Goal: Task Accomplishment & Management: Use online tool/utility

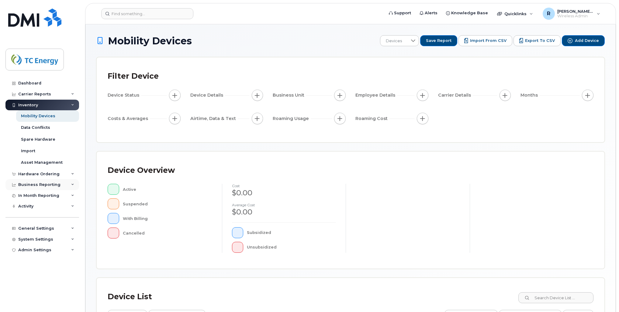
click at [59, 186] on div "Business Reporting" at bounding box center [42, 184] width 74 height 11
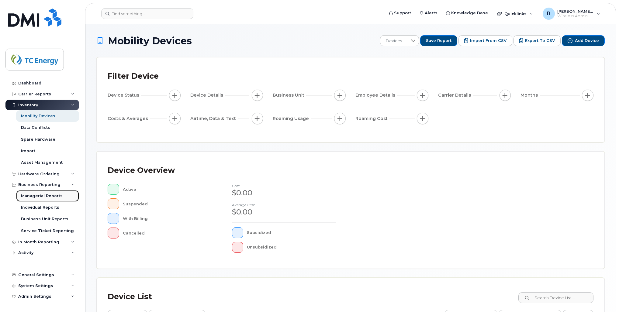
click at [55, 198] on div "Managerial Reports" at bounding box center [42, 195] width 42 height 5
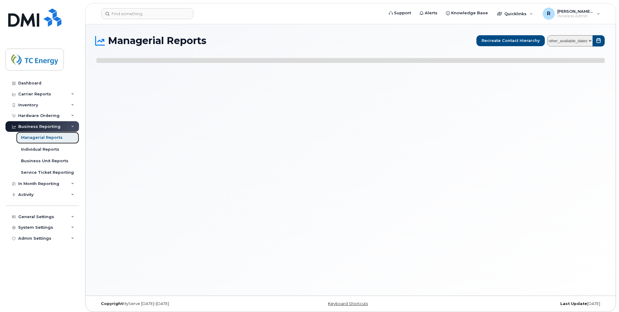
select select
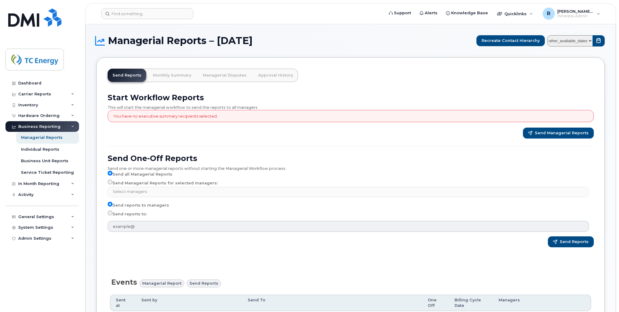
click at [116, 184] on label "Send Managerial Reports for selected managers:" at bounding box center [163, 183] width 110 height 7
click at [112, 184] on input "Send Managerial Reports for selected managers:" at bounding box center [110, 182] width 5 height 5
radio input "true"
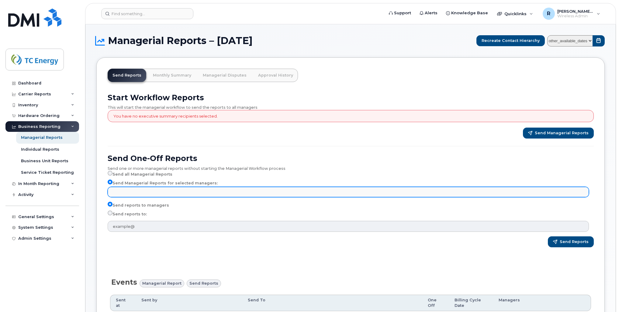
click at [128, 191] on input "text" at bounding box center [349, 192] width 476 height 9
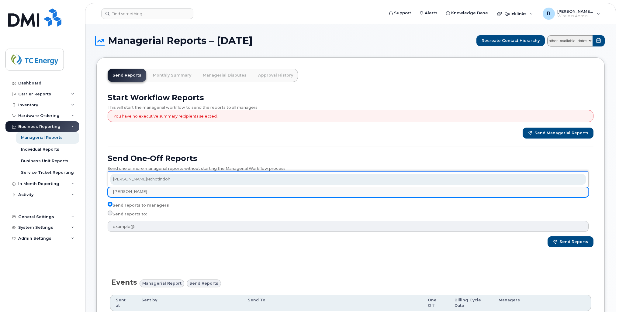
type input "[PERSON_NAME]"
select select "ce149f64-070c-4763-8254-00338a581521"
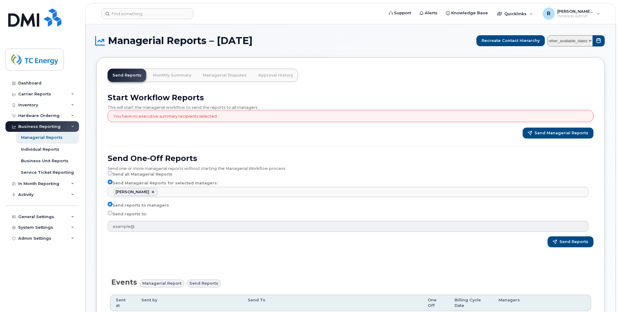
scroll to position [1580, 0]
click at [110, 215] on label "Send reports to:" at bounding box center [127, 214] width 39 height 7
click at [110, 215] on input "Send reports to:" at bounding box center [110, 213] width 5 height 5
radio input "true"
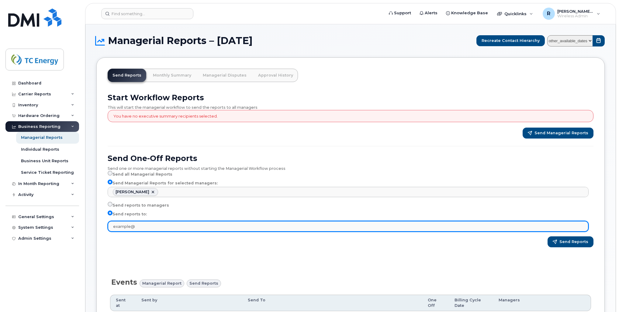
click at [121, 229] on input "text" at bounding box center [348, 226] width 481 height 11
type input "[PERSON_NAME][EMAIL_ADDRESS][DOMAIN_NAME]"
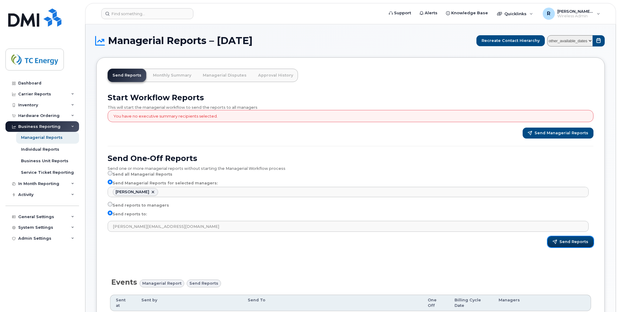
click at [562, 242] on span "Send Reports" at bounding box center [573, 241] width 29 height 5
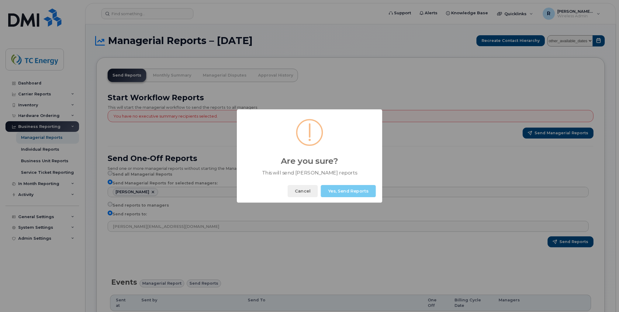
click at [359, 193] on button "Yes, Send Reports" at bounding box center [348, 191] width 55 height 12
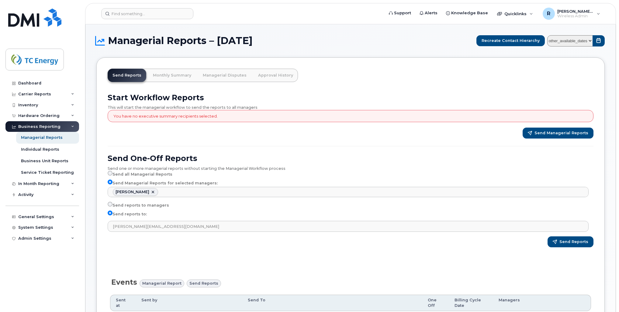
click at [589, 40] on select "other_available_dates January September August July June May April March Februa…" at bounding box center [570, 40] width 46 height 11
select select "/customer/a96a42c8-a90e-489f-b4a8-8a2d988e56d0/reports/873e5646-7888-11f0-9a88-…"
click at [549, 35] on select "other_available_dates January September August July June May April March Februa…" at bounding box center [570, 40] width 46 height 11
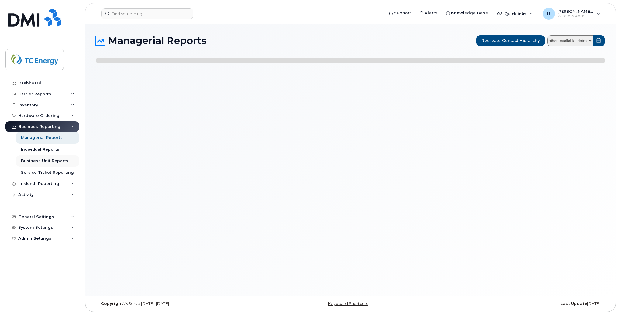
select select
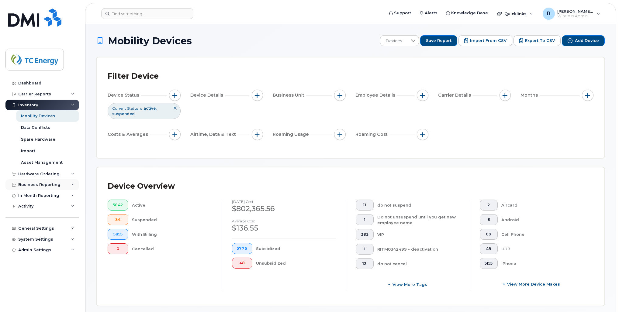
click at [34, 188] on div "Business Reporting" at bounding box center [42, 184] width 74 height 11
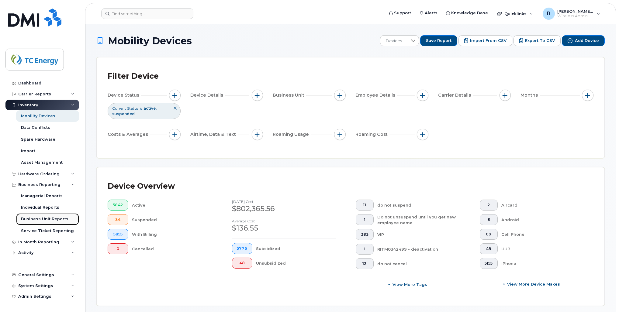
click at [46, 220] on div "Business Unit Reports" at bounding box center [44, 218] width 47 height 5
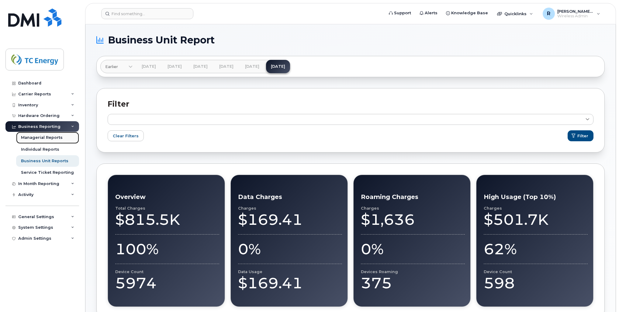
click at [40, 139] on div "Managerial Reports" at bounding box center [42, 137] width 42 height 5
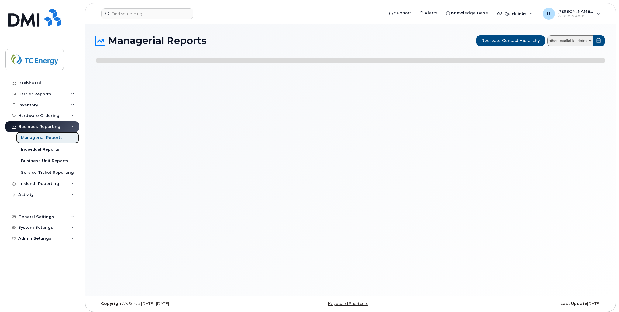
select select
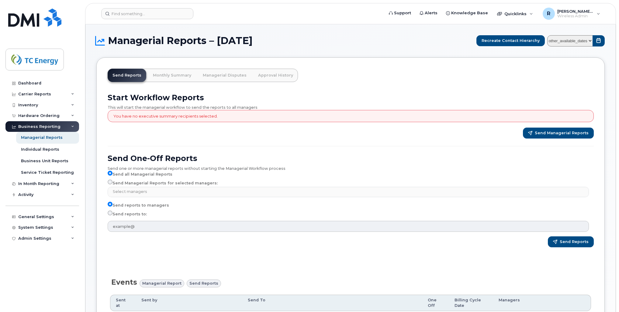
click at [110, 181] on input "Send Managerial Reports for selected managers:" at bounding box center [110, 182] width 5 height 5
radio input "true"
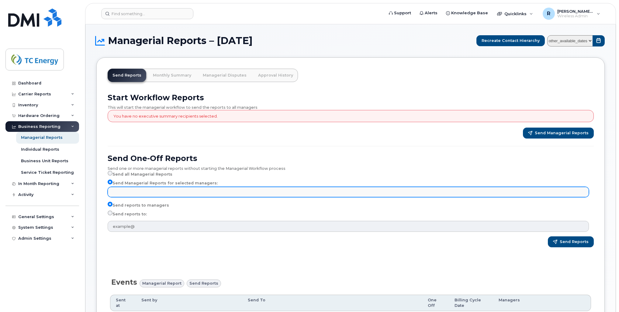
click at [123, 192] on input "text" at bounding box center [349, 192] width 476 height 9
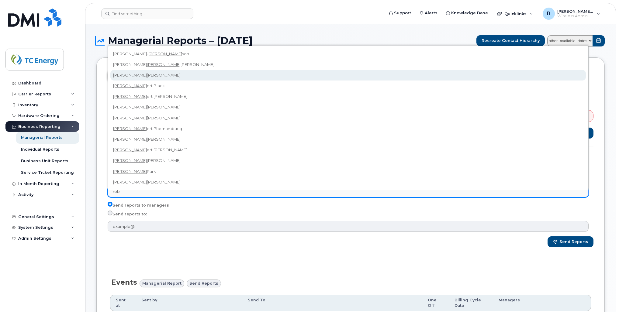
type input "rob"
select select "d03363b4-3ace-4e82-9445-4bf643134da3"
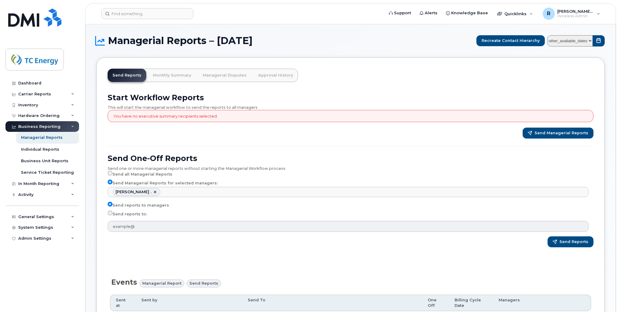
drag, startPoint x: 138, startPoint y: 227, endPoint x: 123, endPoint y: 214, distance: 19.4
drag, startPoint x: 123, startPoint y: 214, endPoint x: 589, endPoint y: 40, distance: 496.8
click at [589, 40] on select "other_available_dates January September August July June May April March Februa…" at bounding box center [570, 40] width 46 height 11
select select "/customer/a96a42c8-a90e-489f-b4a8-8a2d988e56d0/reports/873e5646-7888-11f0-9a88-…"
click at [549, 35] on select "other_available_dates January September August July June May April March Februa…" at bounding box center [570, 40] width 46 height 11
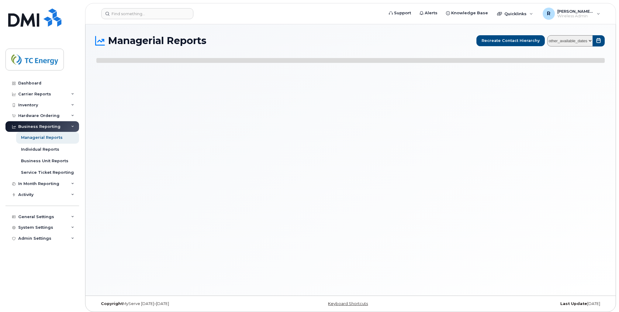
select select
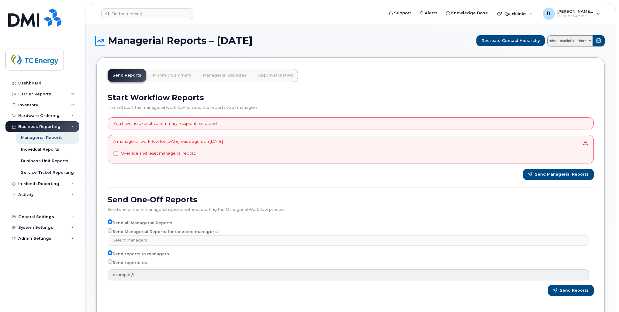
click at [118, 229] on label "Send Managerial Reports for selected managers:" at bounding box center [163, 231] width 110 height 7
click at [112, 229] on input "Send Managerial Reports for selected managers:" at bounding box center [110, 230] width 5 height 5
radio input "true"
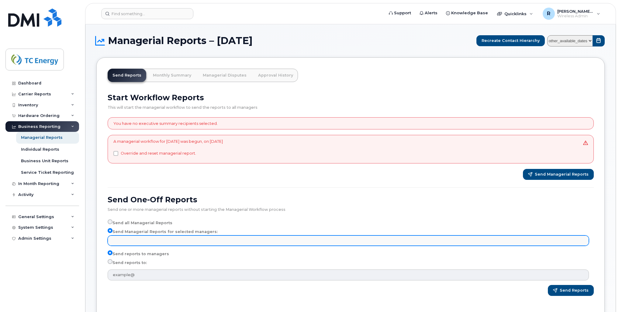
click at [116, 237] on input "text" at bounding box center [349, 240] width 476 height 9
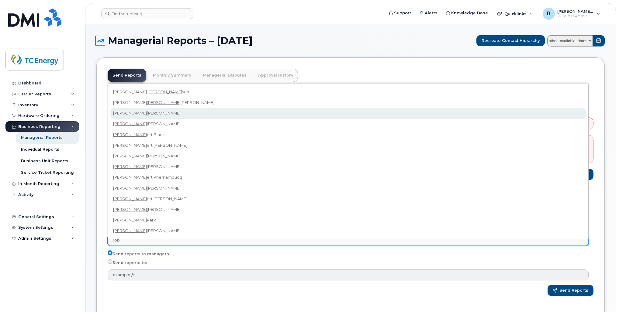
type input "rob"
select select "d03363b4-3ace-4e82-9445-4bf643134da3"
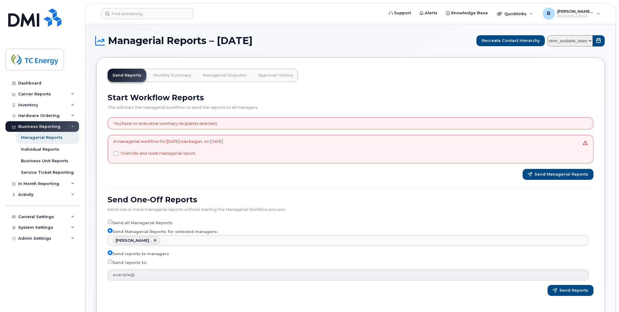
scroll to position [2159, 0]
click at [119, 263] on label "Send reports to:" at bounding box center [127, 262] width 39 height 7
click at [112, 263] on input "Send reports to:" at bounding box center [110, 261] width 5 height 5
radio input "true"
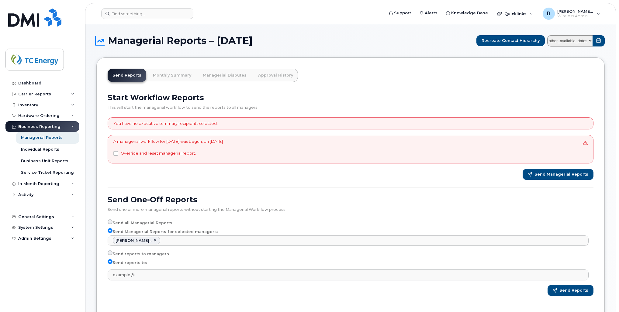
click at [133, 263] on label "Send reports to:" at bounding box center [127, 262] width 39 height 7
click at [112, 263] on input "Send reports to:" at bounding box center [110, 261] width 5 height 5
click at [135, 264] on label "Send reports to:" at bounding box center [127, 262] width 39 height 7
click at [112, 264] on input "Send reports to:" at bounding box center [110, 261] width 5 height 5
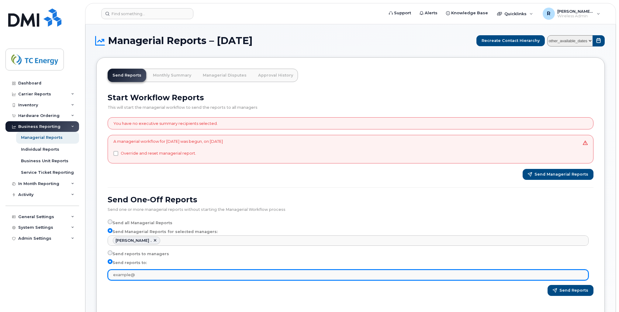
click at [141, 275] on input "text" at bounding box center [348, 275] width 481 height 11
type input "[PERSON_NAME][EMAIL_ADDRESS][DOMAIN_NAME]"
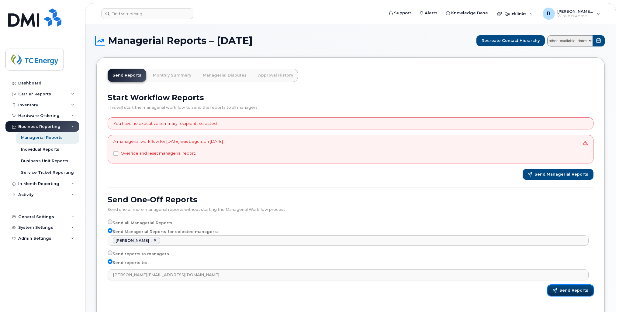
click at [565, 289] on span "Send Reports" at bounding box center [573, 290] width 29 height 5
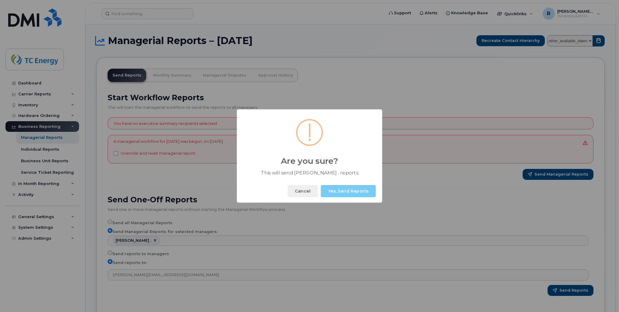
click at [353, 190] on button "Yes, Send Reports" at bounding box center [348, 191] width 55 height 12
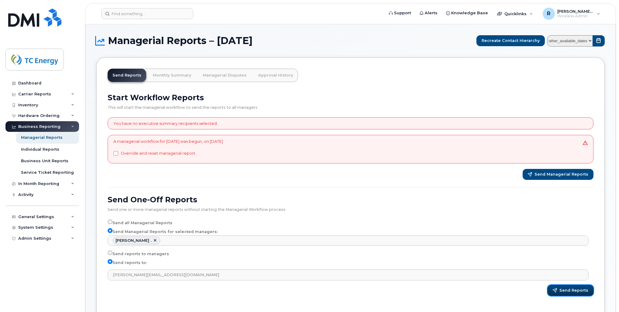
click at [572, 292] on span "Send Reports" at bounding box center [573, 290] width 29 height 5
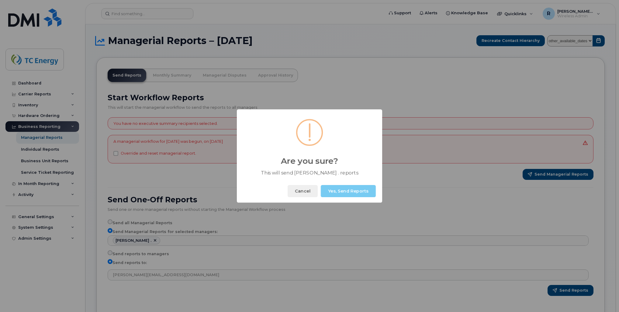
click at [357, 193] on button "Yes, Send Reports" at bounding box center [348, 191] width 55 height 12
